Goal: Task Accomplishment & Management: Use online tool/utility

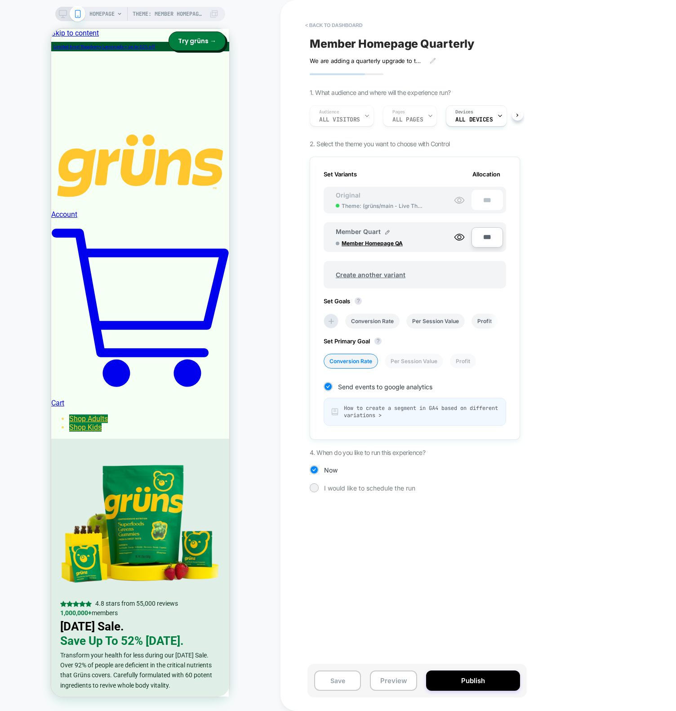
scroll to position [0, 1]
